Goal: Information Seeking & Learning: Learn about a topic

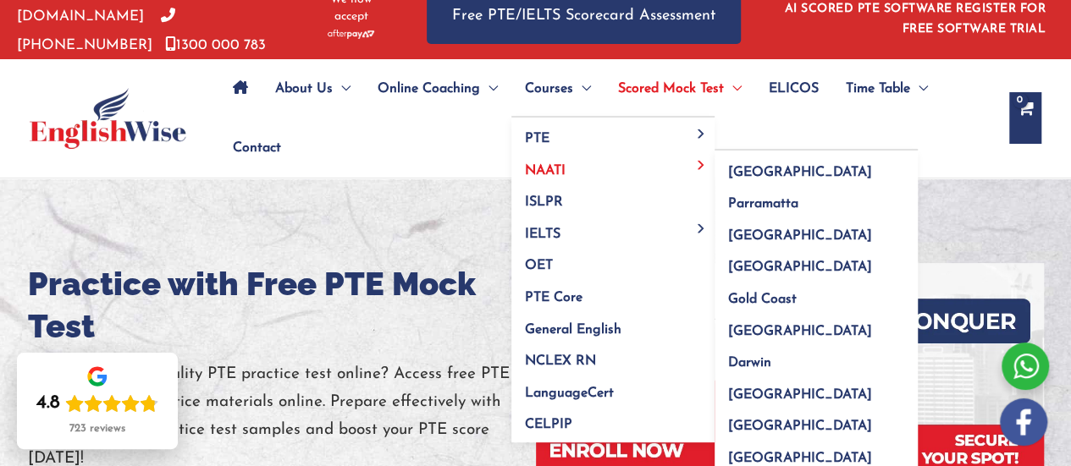
scroll to position [24, 0]
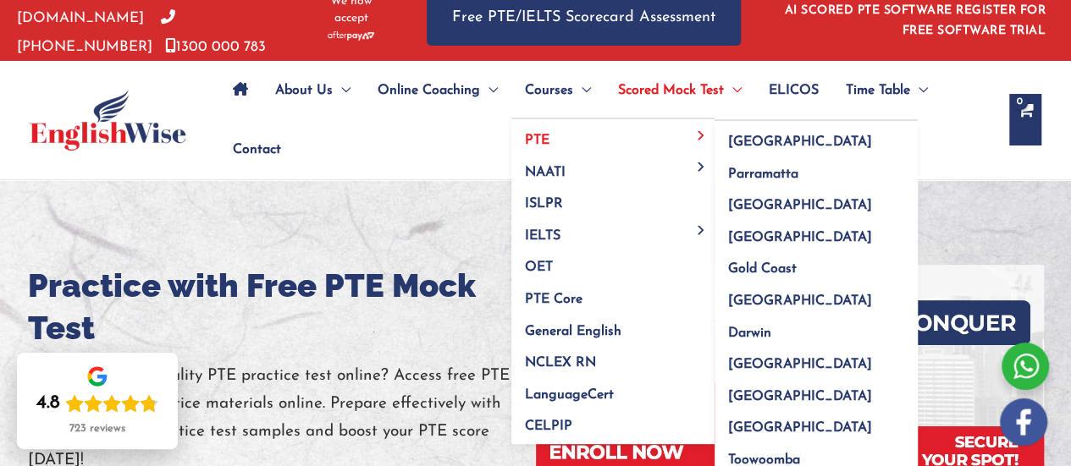
click at [569, 137] on link "PTE" at bounding box center [612, 135] width 203 height 32
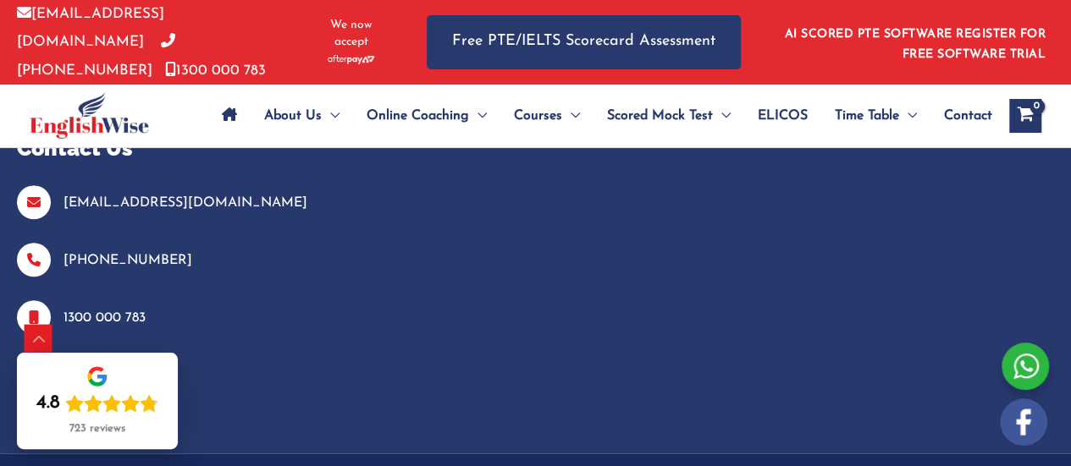
scroll to position [7107, 0]
